Goal: Information Seeking & Learning: Learn about a topic

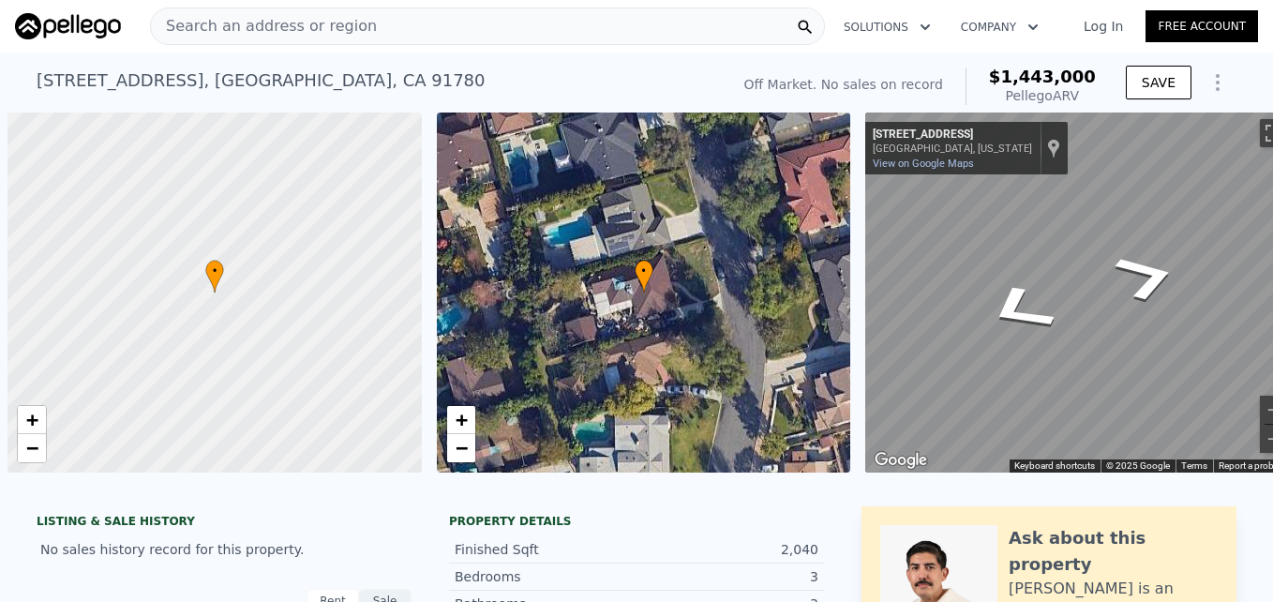
scroll to position [0, 36]
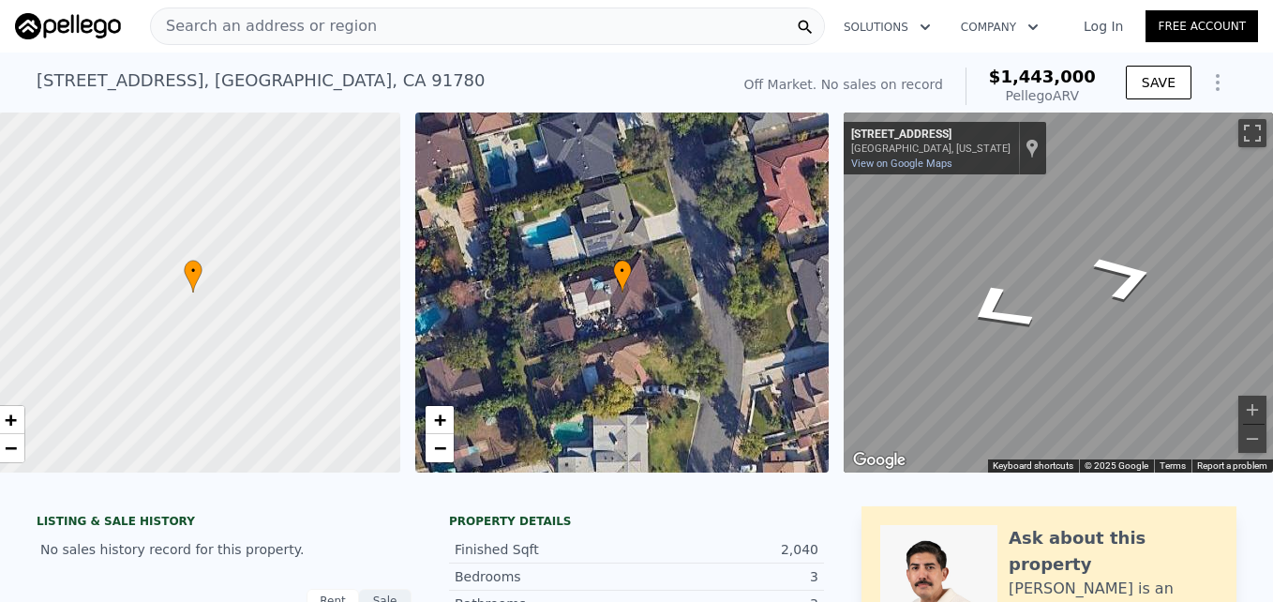
type input "$ 1,410,000"
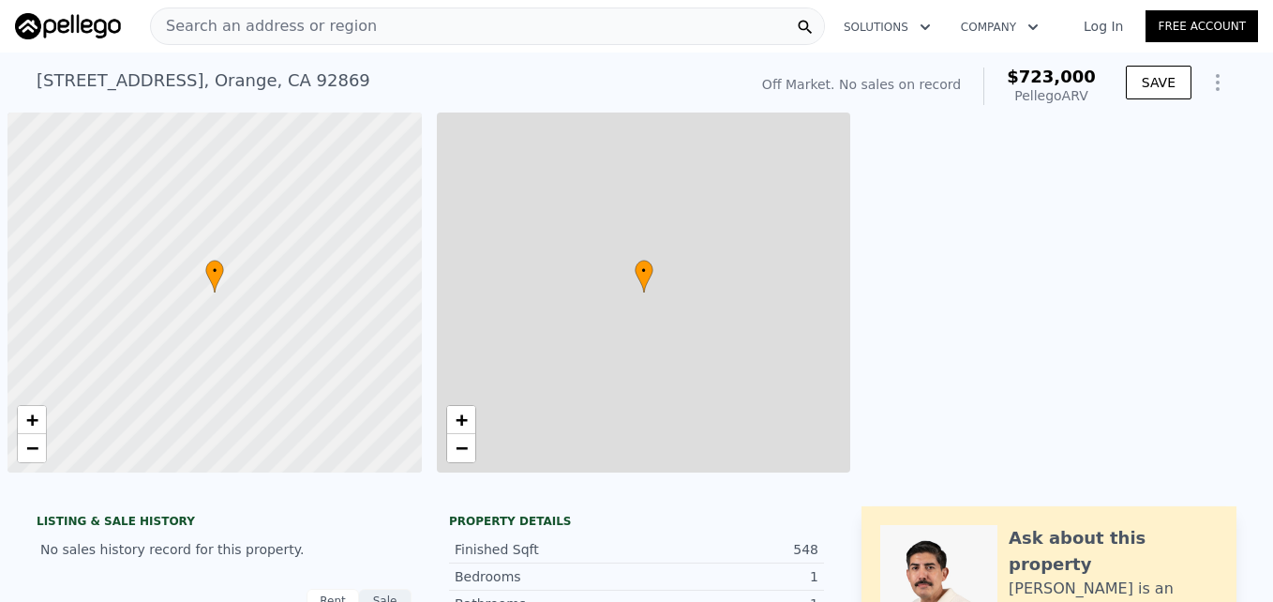
click at [322, 28] on span "Search an address or region" at bounding box center [264, 26] width 226 height 23
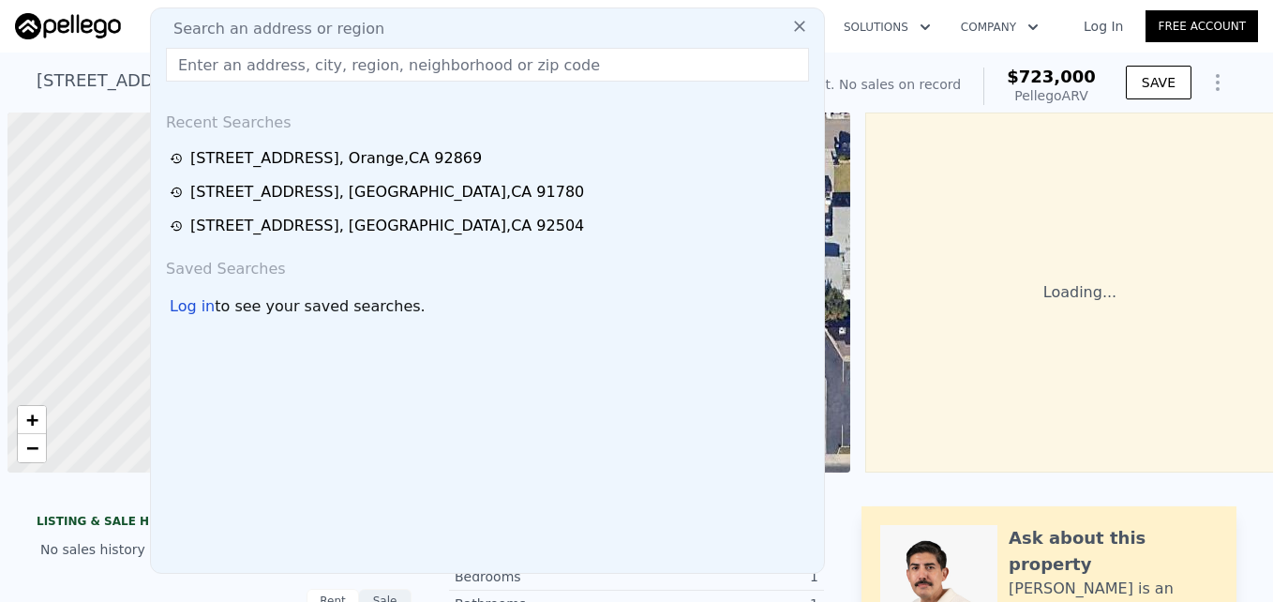
scroll to position [0, 8]
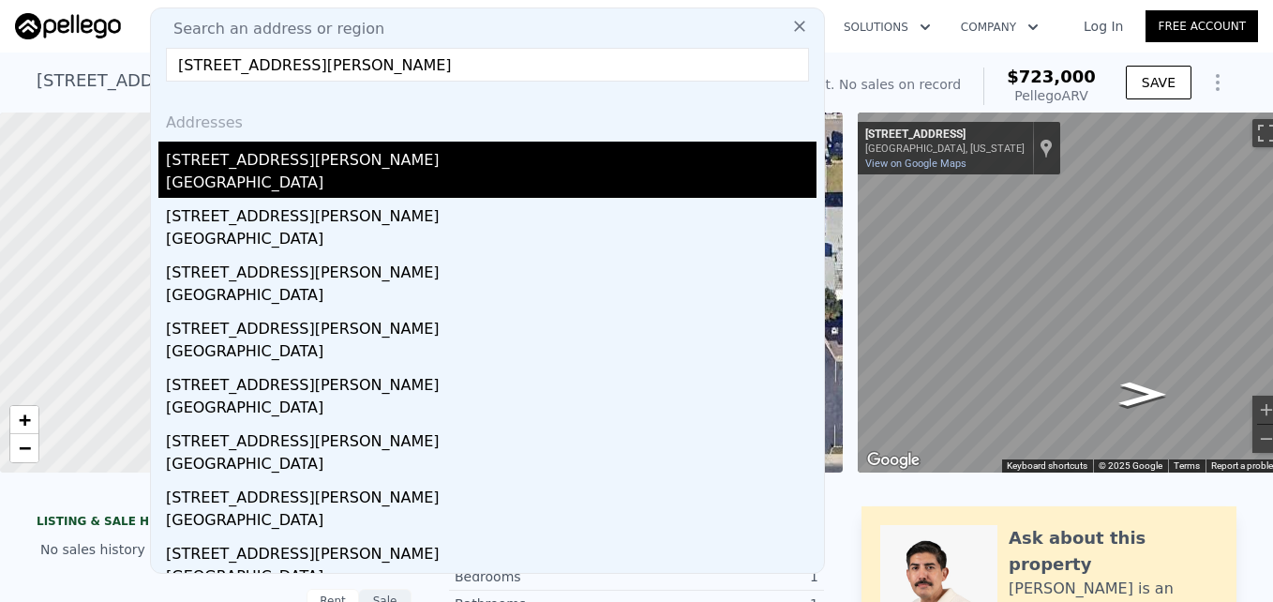
type input "4846 Katherine Ave, Los Angeles, CA 91423"
click at [303, 176] on div "Los Angeles, CA 91423" at bounding box center [491, 185] width 651 height 26
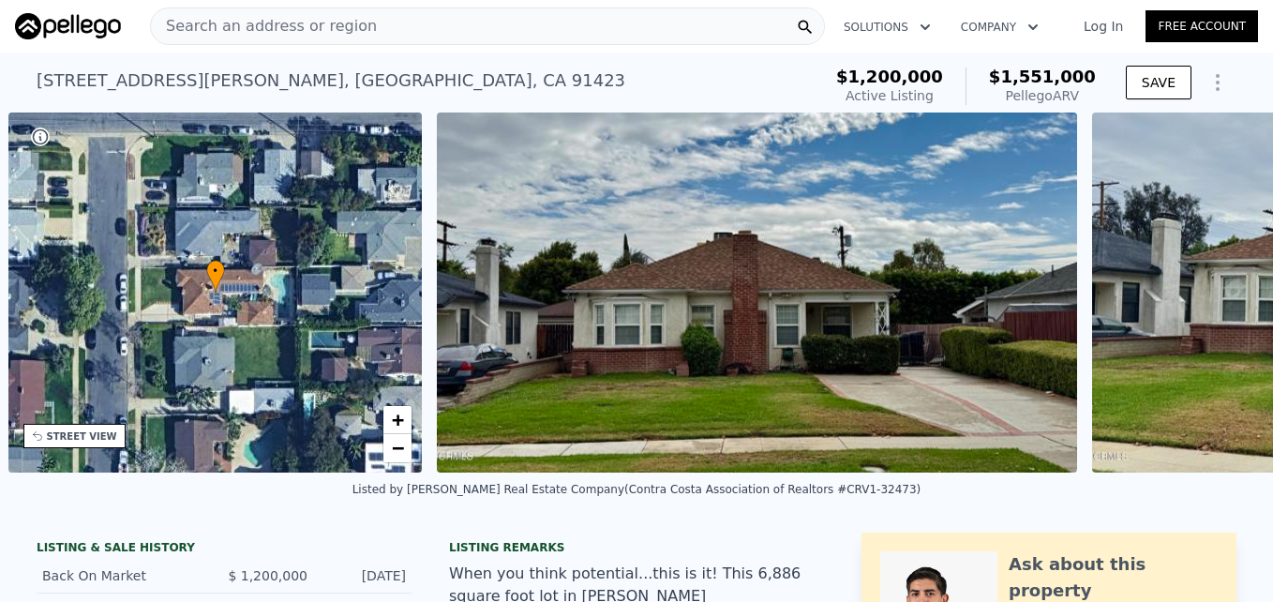
scroll to position [0, 437]
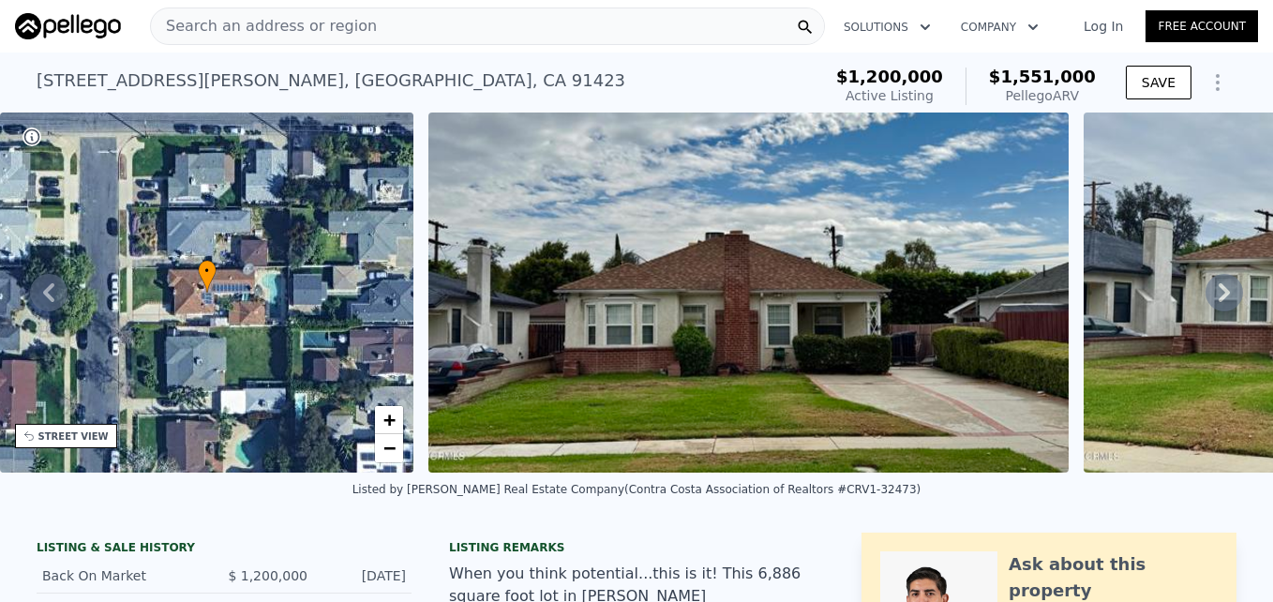
click at [238, 38] on div "Search an address or region" at bounding box center [264, 26] width 226 height 36
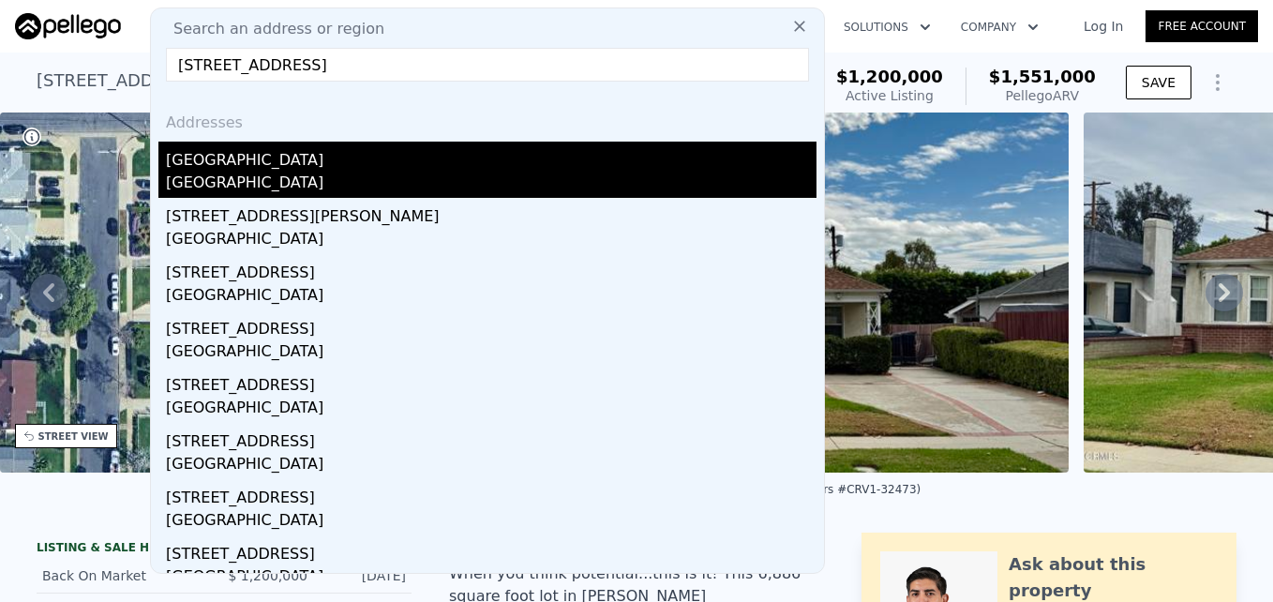
type input "16070 Winnebago Rd, Apple Valley, CA 92307"
click at [298, 173] on div "Apple Valley, CA 92307" at bounding box center [491, 185] width 651 height 26
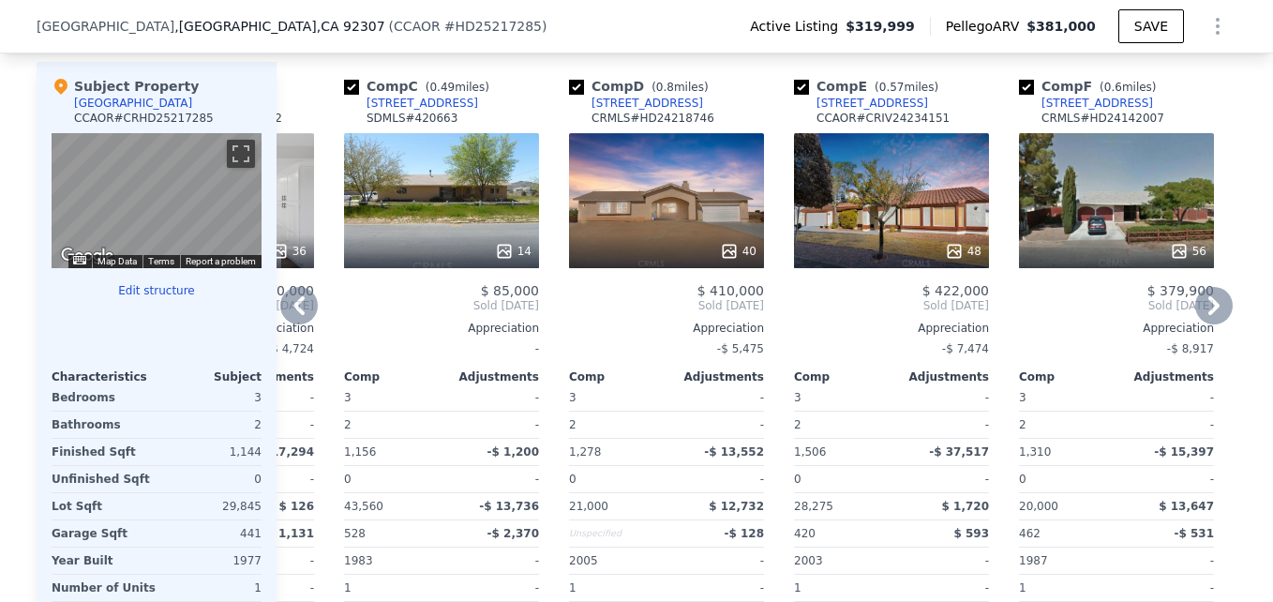
scroll to position [1807, 0]
click at [495, 261] on icon at bounding box center [504, 251] width 19 height 19
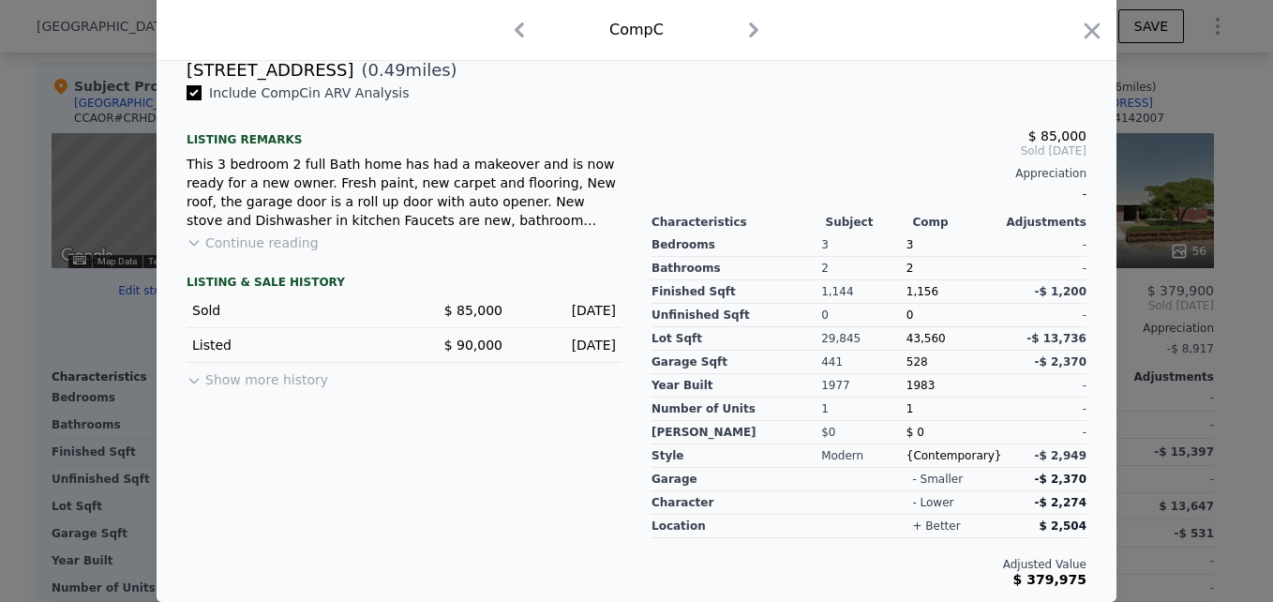
scroll to position [490, 0]
click at [1086, 30] on icon "button" at bounding box center [1093, 31] width 16 height 16
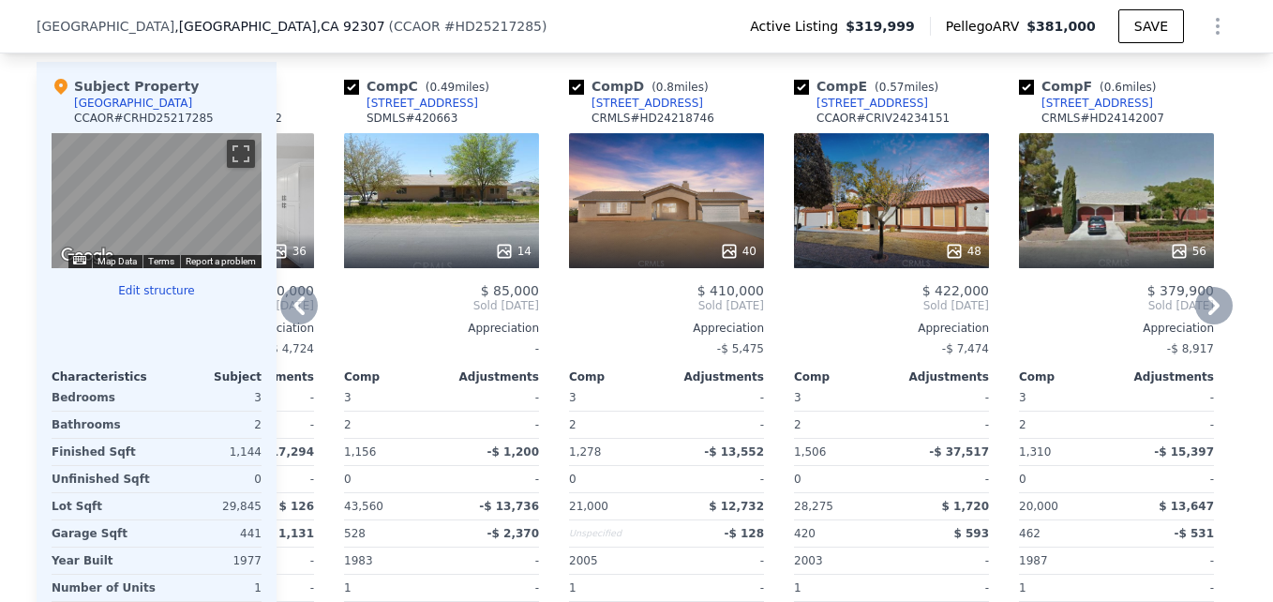
click at [720, 261] on icon at bounding box center [729, 251] width 19 height 19
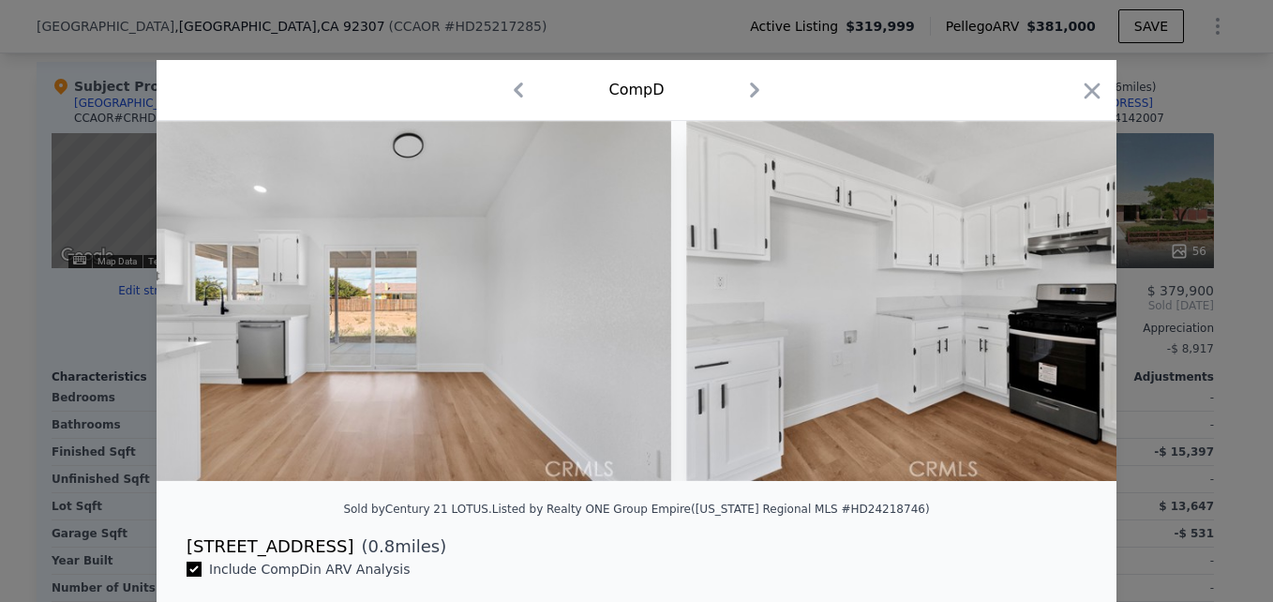
scroll to position [0, 7076]
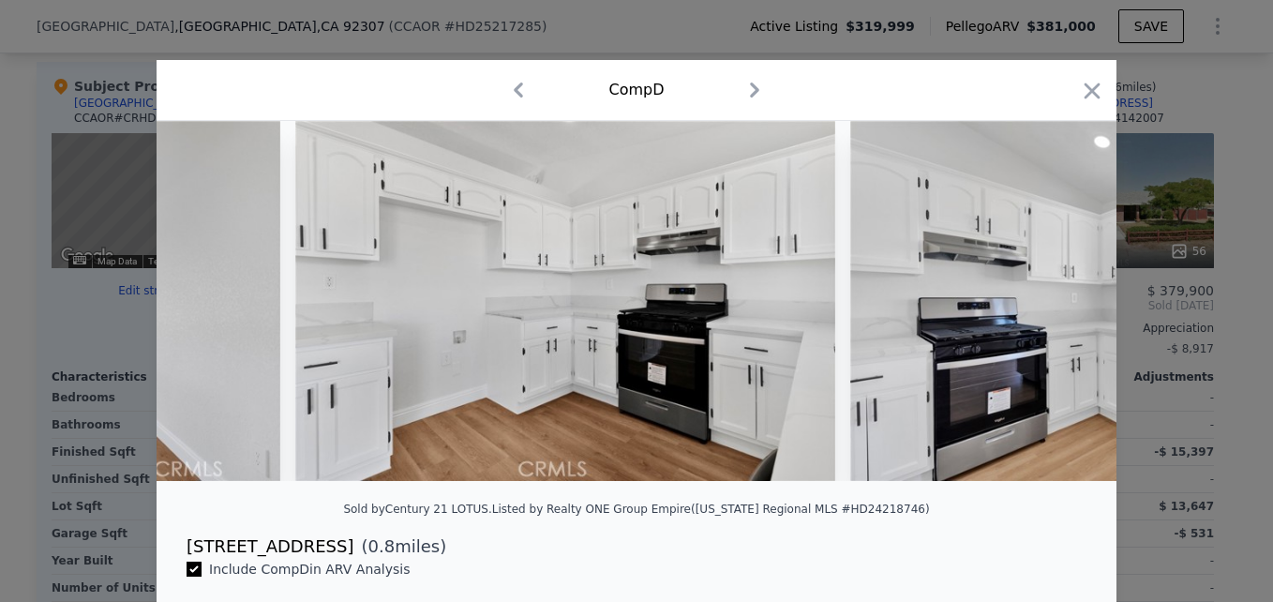
click at [1080, 106] on div at bounding box center [1092, 94] width 26 height 33
click at [1085, 92] on icon "button" at bounding box center [1093, 91] width 16 height 16
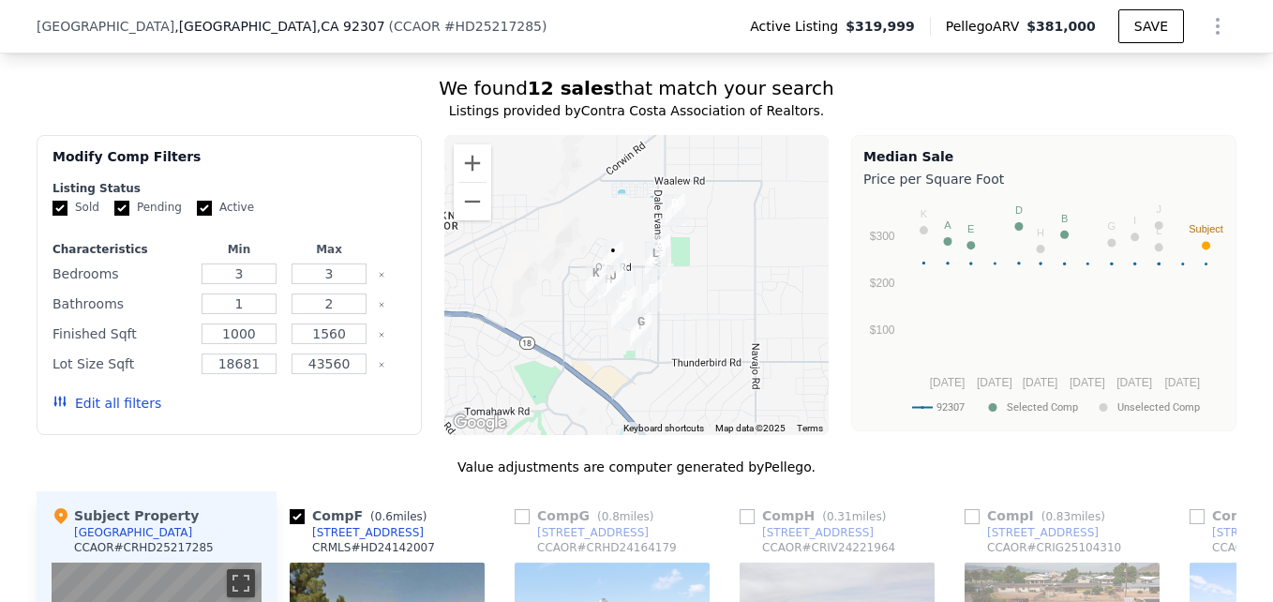
scroll to position [1376, 0]
click at [468, 183] on button "Zoom in" at bounding box center [473, 164] width 38 height 38
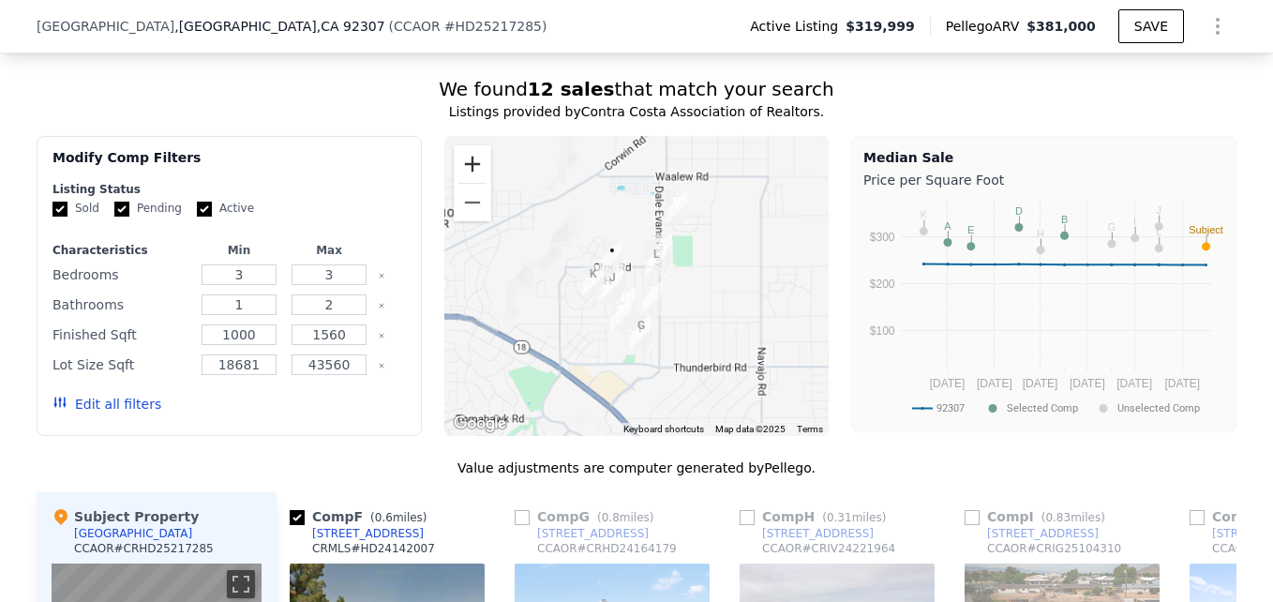
click at [468, 183] on button "Zoom in" at bounding box center [473, 164] width 38 height 38
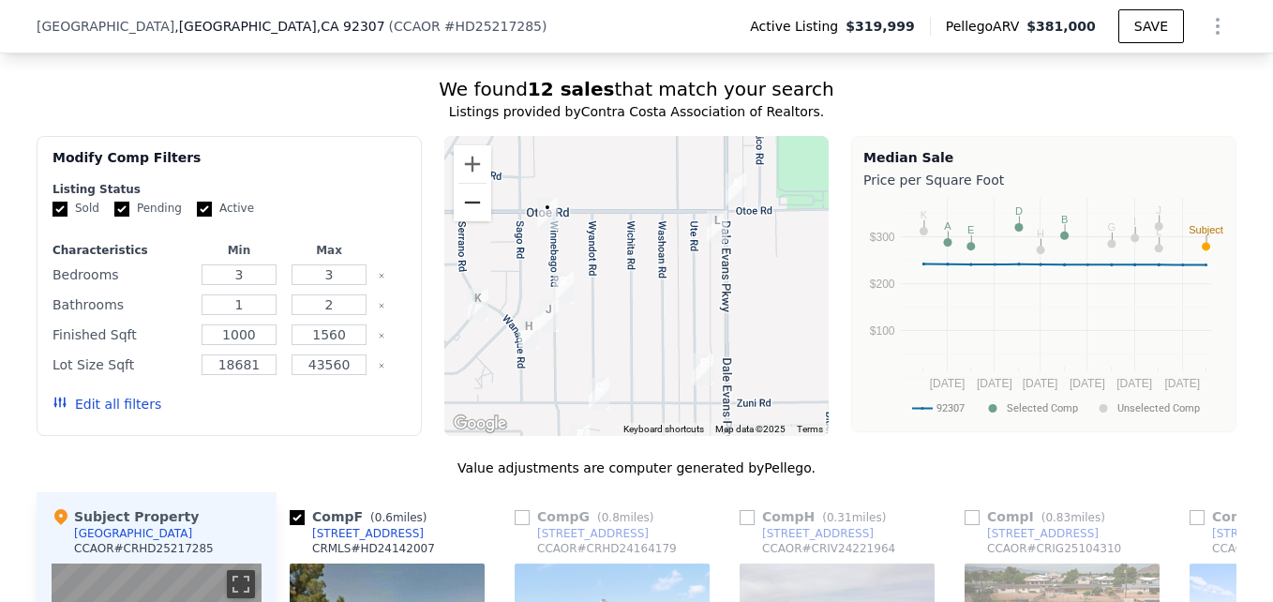
click at [472, 221] on button "Zoom out" at bounding box center [473, 203] width 38 height 38
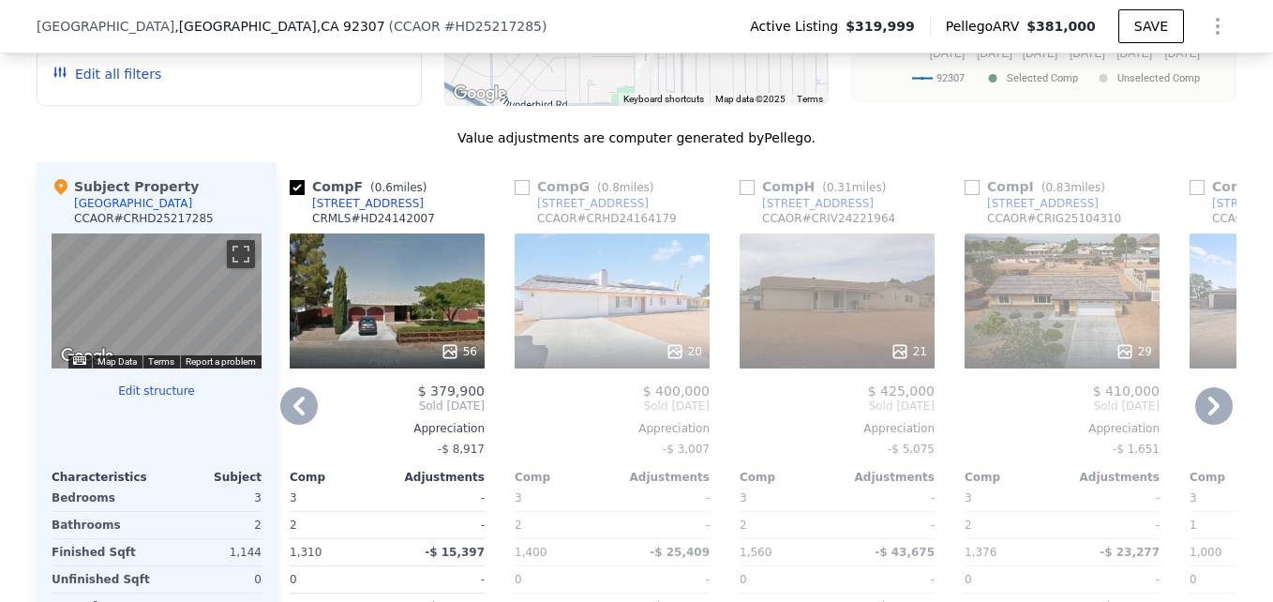
scroll to position [1701, 0]
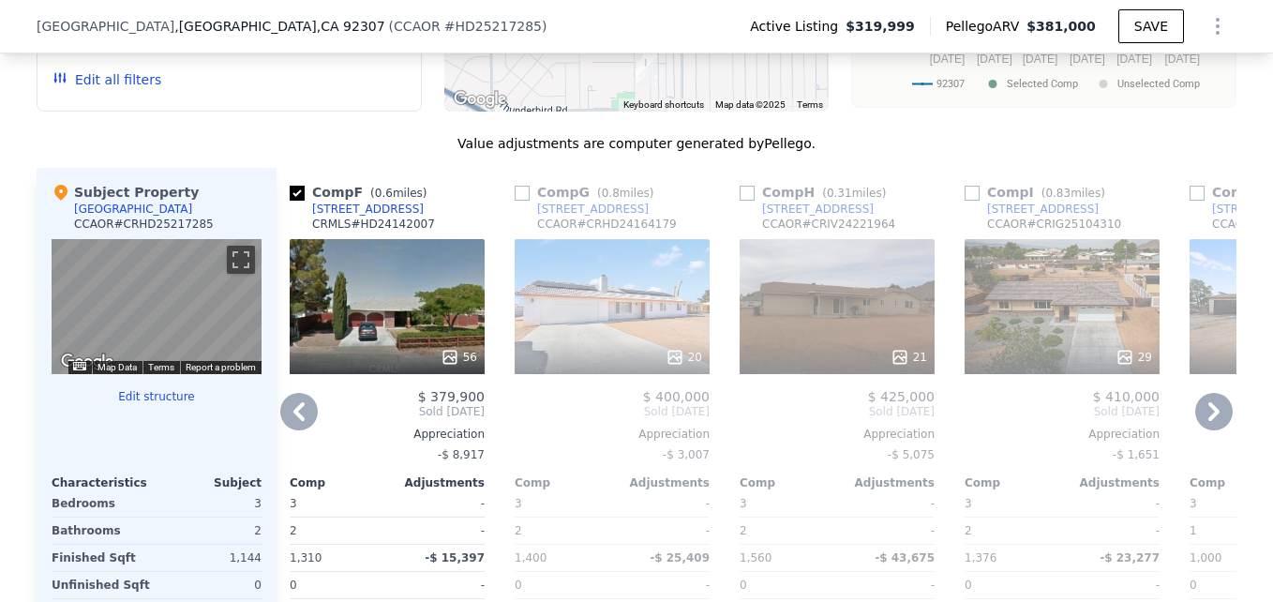
click at [638, 336] on div "20" at bounding box center [612, 306] width 195 height 135
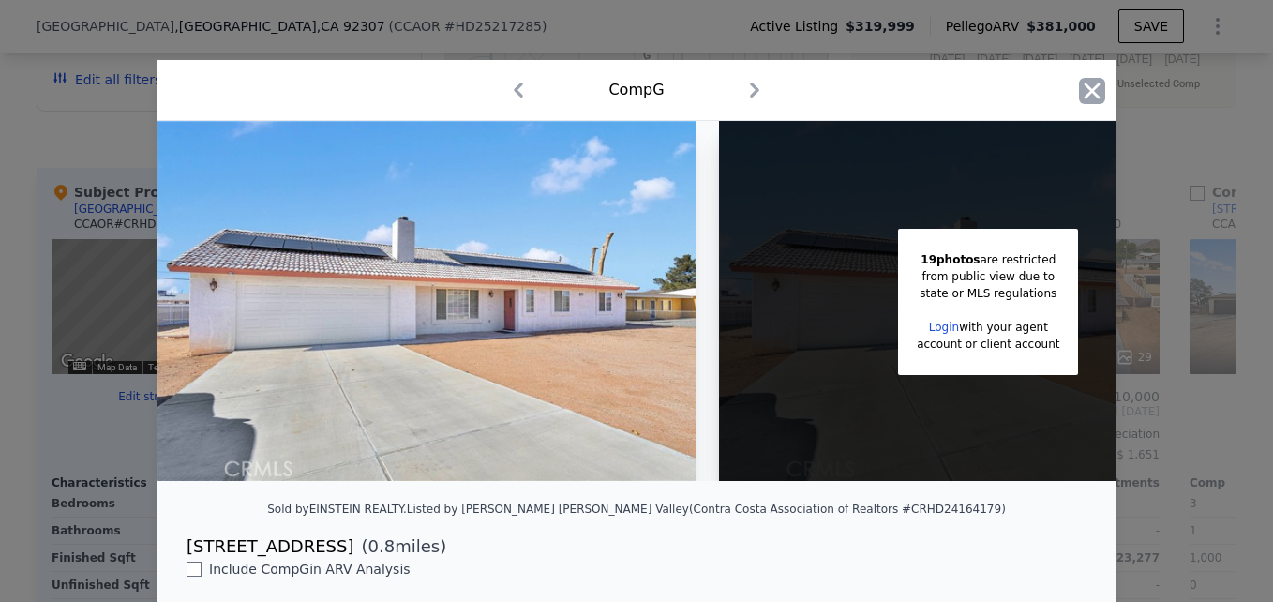
click at [1079, 81] on icon "button" at bounding box center [1092, 91] width 26 height 26
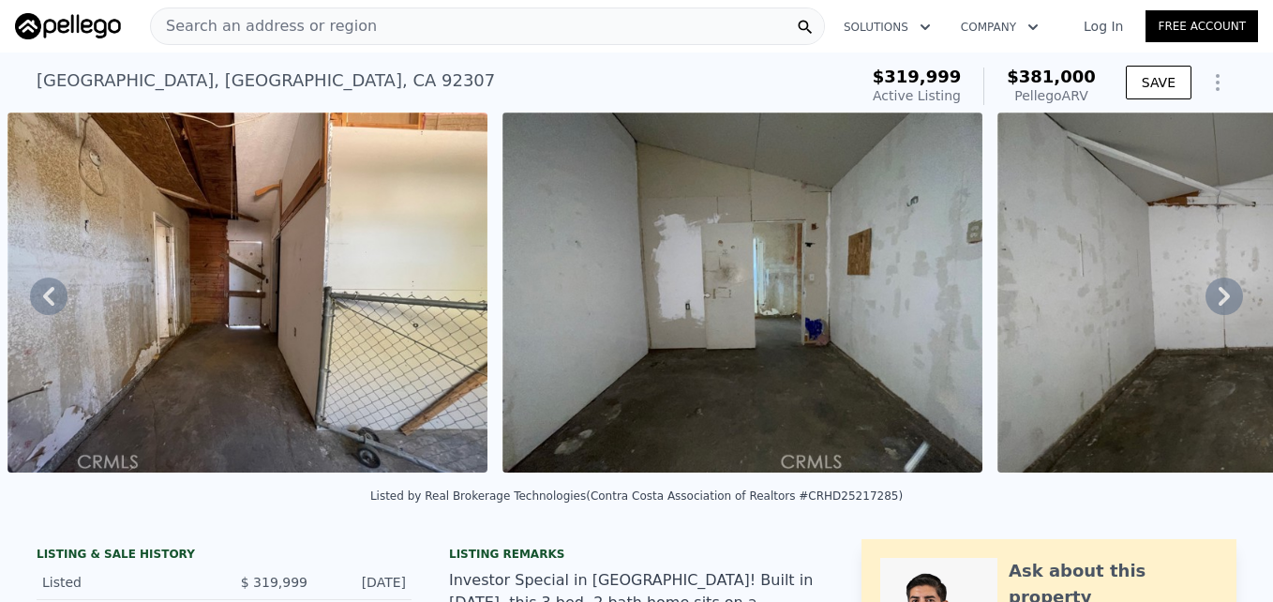
click at [397, 35] on div "Search an address or region" at bounding box center [487, 27] width 675 height 38
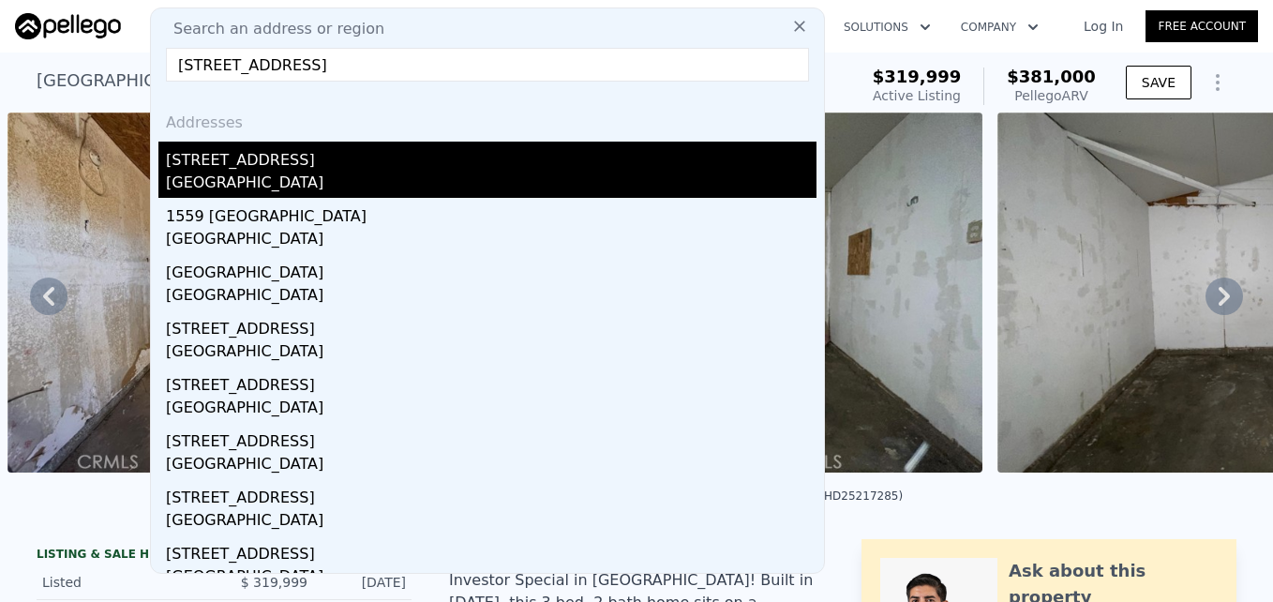
type input "2000 W 68th St, Los Angeles, CA 90047"
click at [342, 171] on div "2000 W 68th St" at bounding box center [491, 157] width 651 height 30
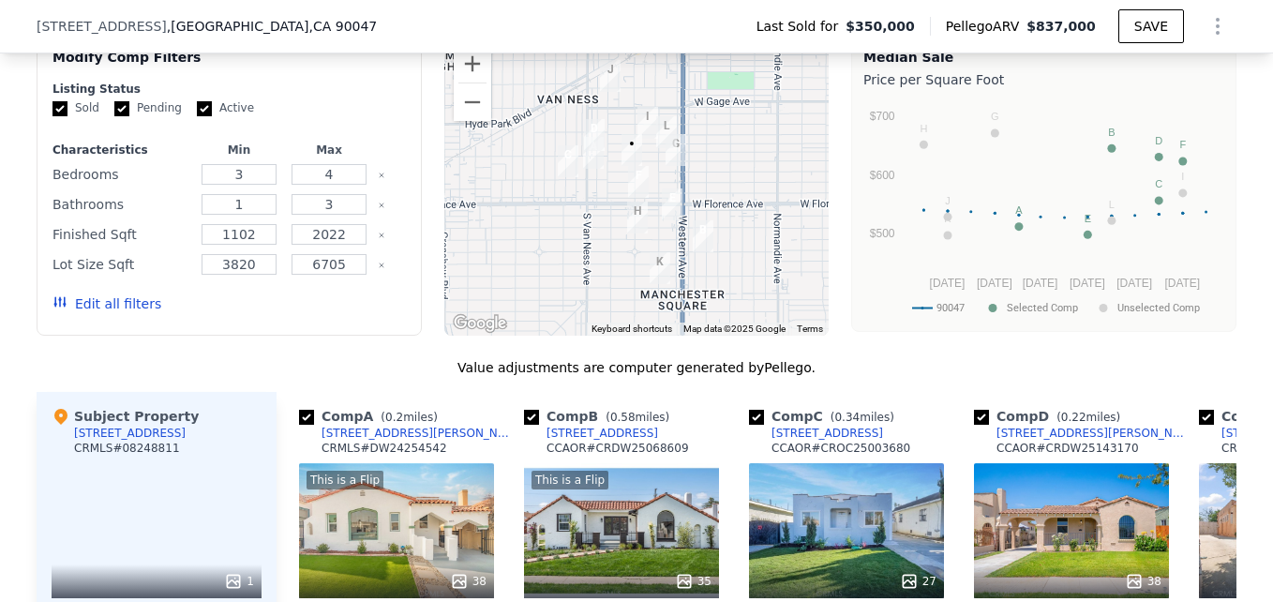
scroll to position [1497, 0]
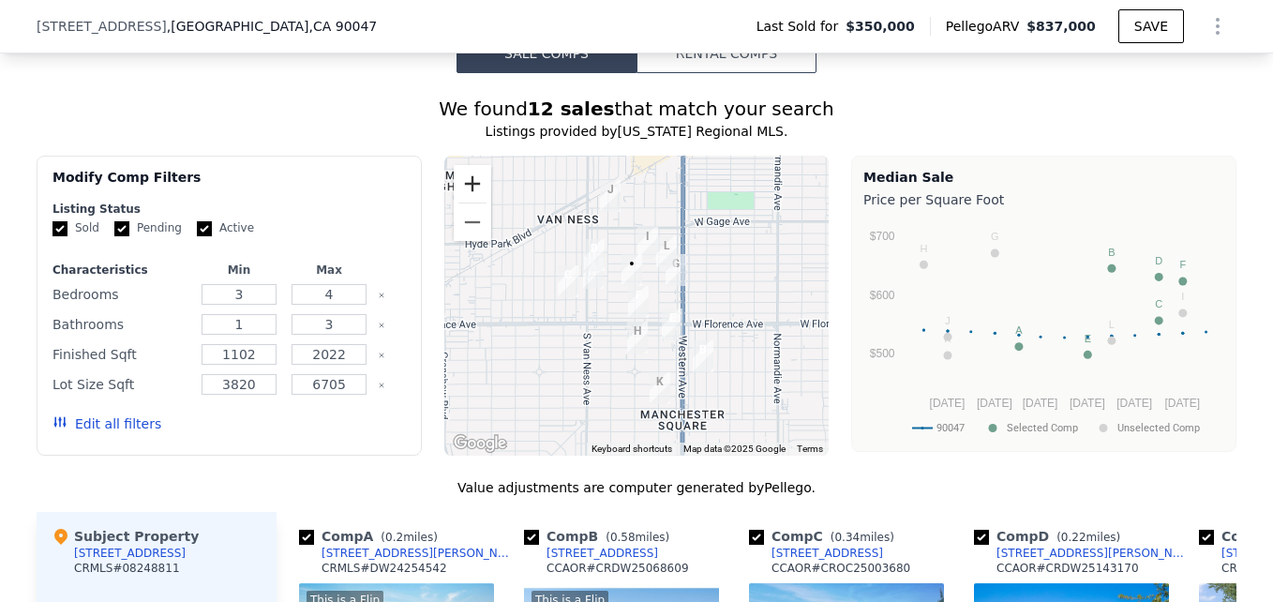
click at [454, 203] on button "Zoom in" at bounding box center [473, 184] width 38 height 38
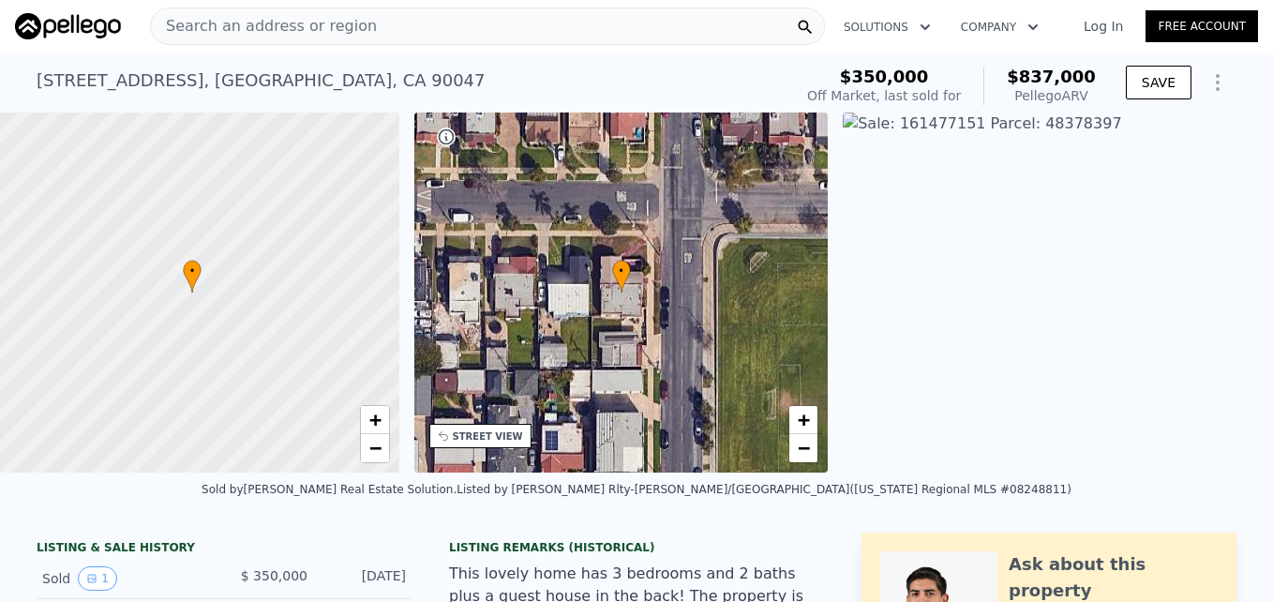
scroll to position [0, 8]
